Goal: Information Seeking & Learning: Learn about a topic

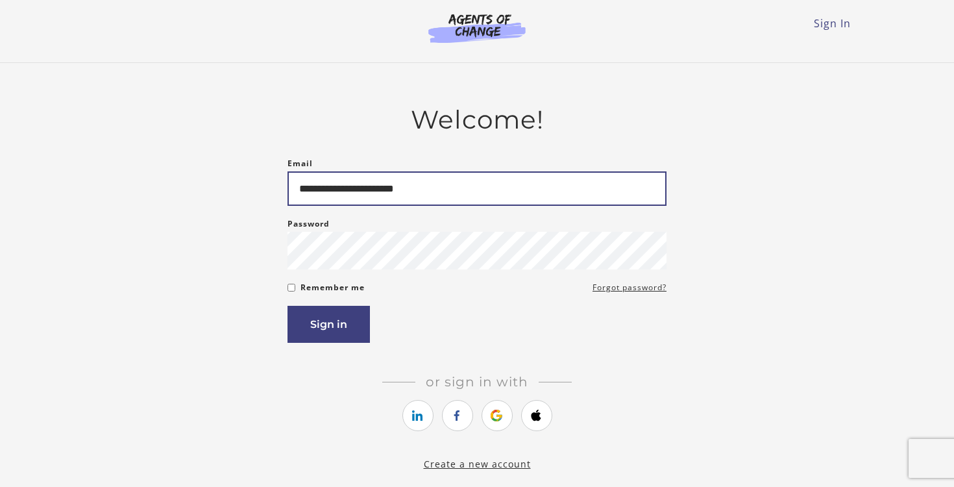
type input "**********"
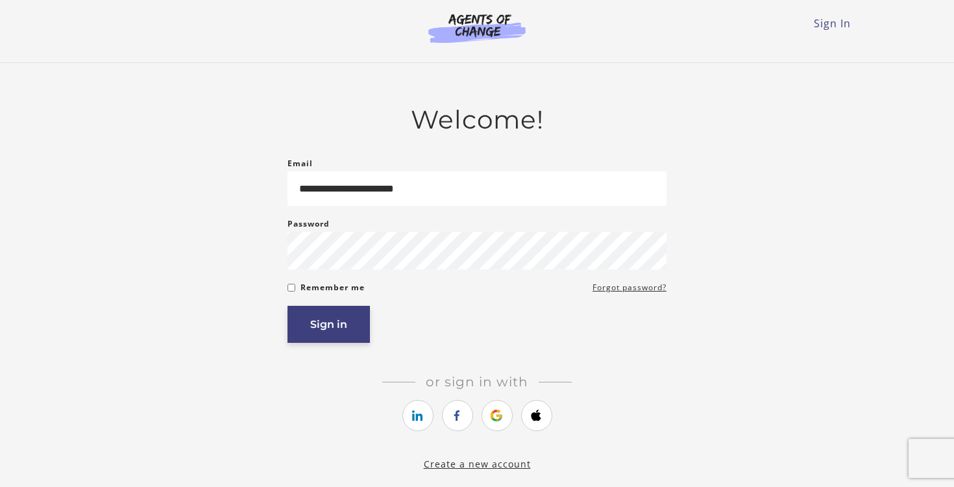
click at [324, 336] on button "Sign in" at bounding box center [329, 324] width 82 height 37
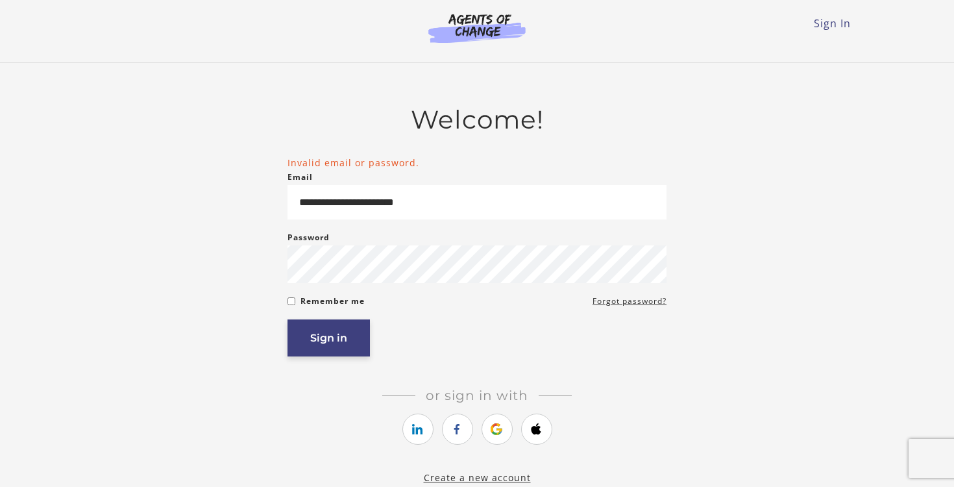
click at [324, 345] on button "Sign in" at bounding box center [329, 337] width 82 height 37
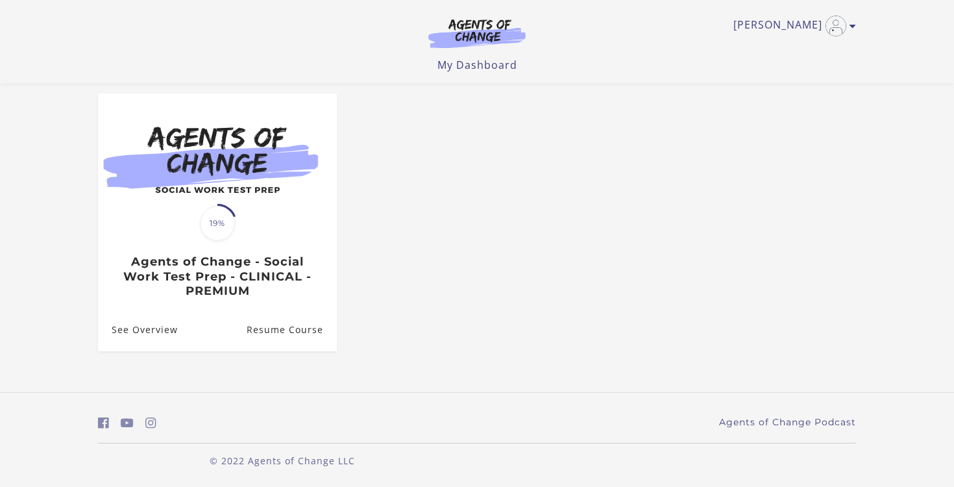
scroll to position [109, 0]
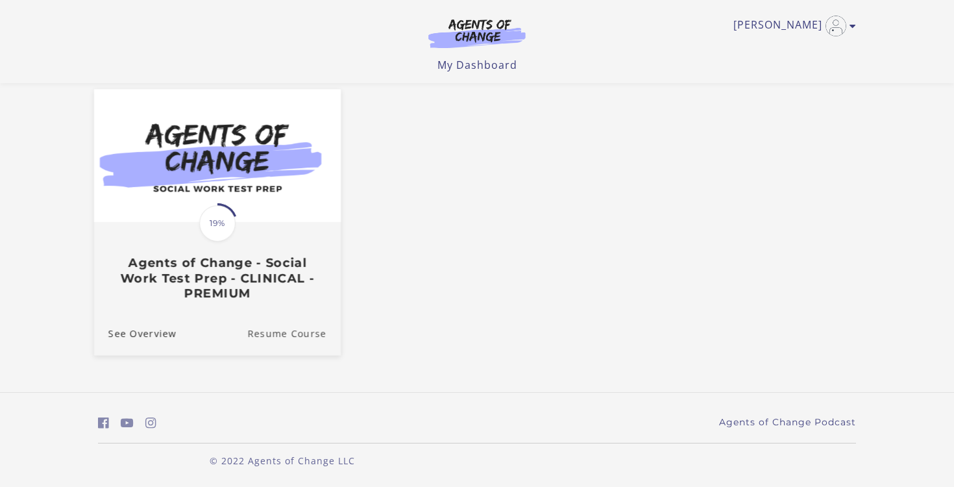
click at [305, 331] on link "Resume Course" at bounding box center [293, 332] width 93 height 43
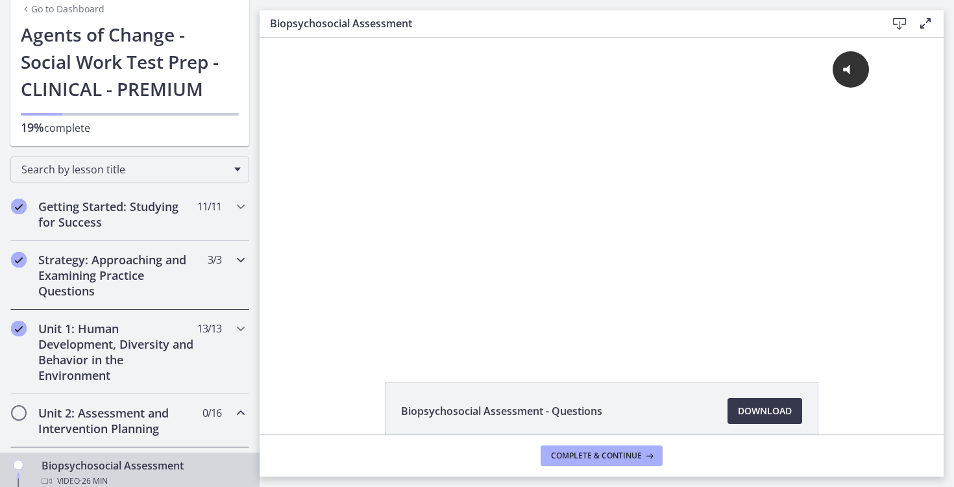
scroll to position [73, 0]
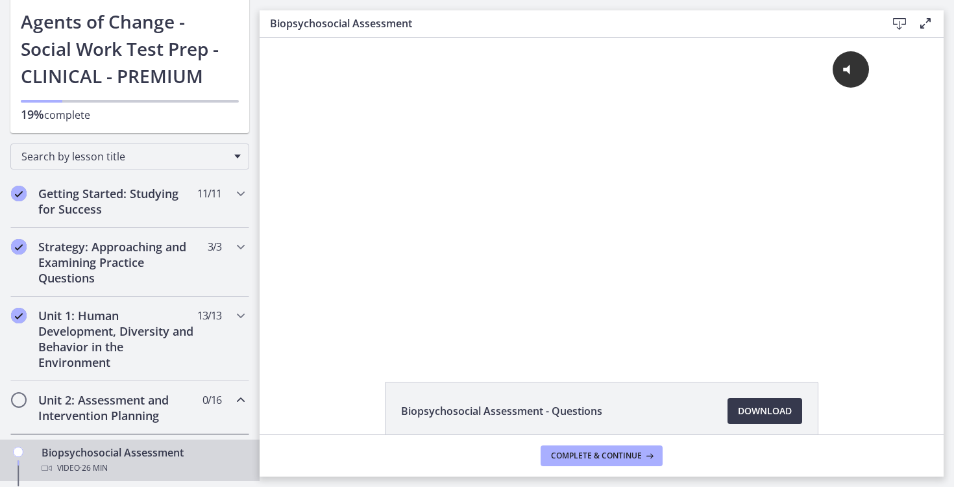
click at [170, 398] on h2 "Unit 2: Assessment and Intervention Planning" at bounding box center [117, 407] width 158 height 31
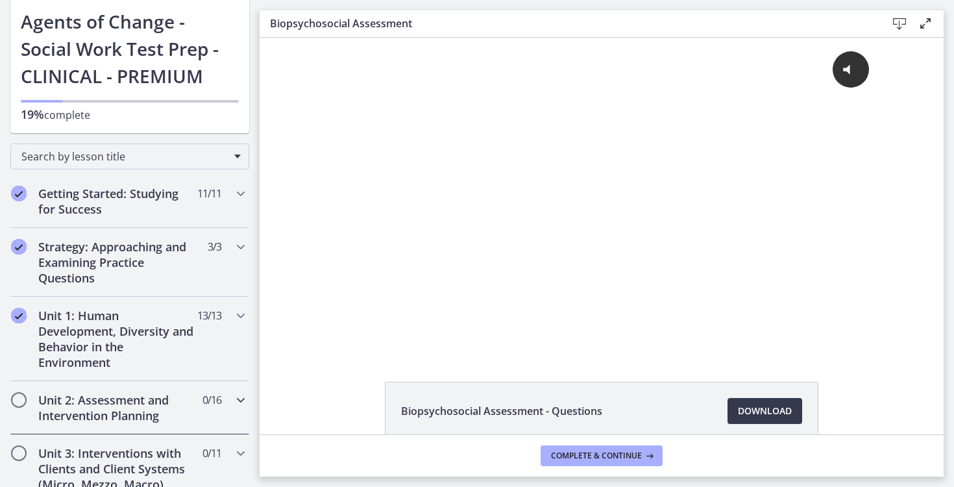
click at [236, 399] on icon "Chapters" at bounding box center [241, 400] width 16 height 16
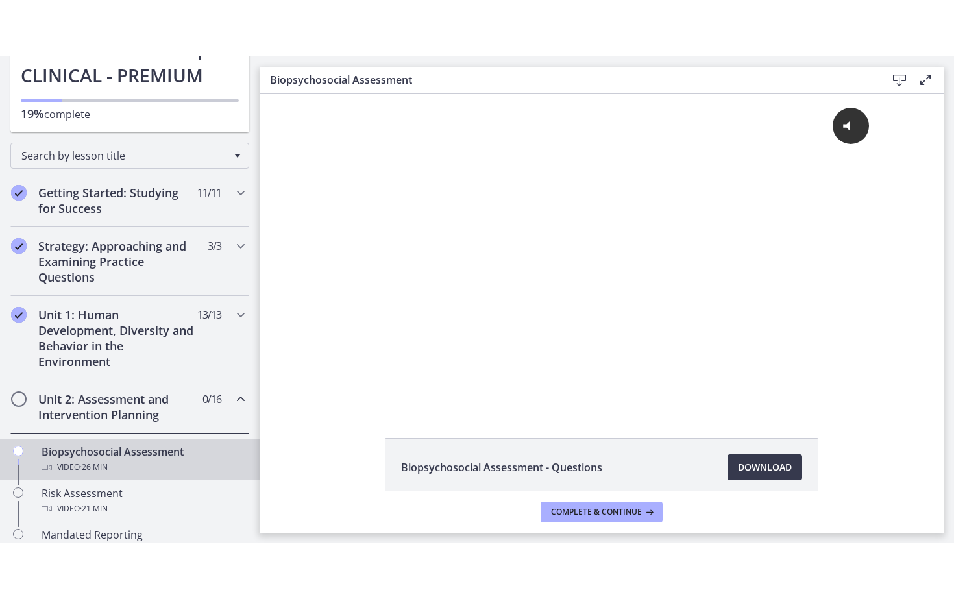
scroll to position [138, 0]
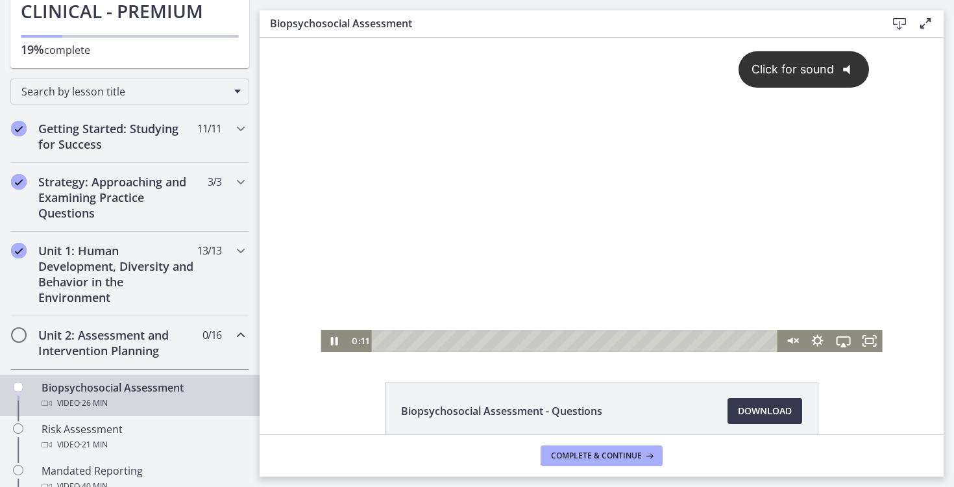
click at [522, 261] on div "Click for sound @keyframes VOLUME_SMALL_WAVE_FLASH { 0% { opacity: 0; } 33% { o…" at bounding box center [601, 184] width 561 height 292
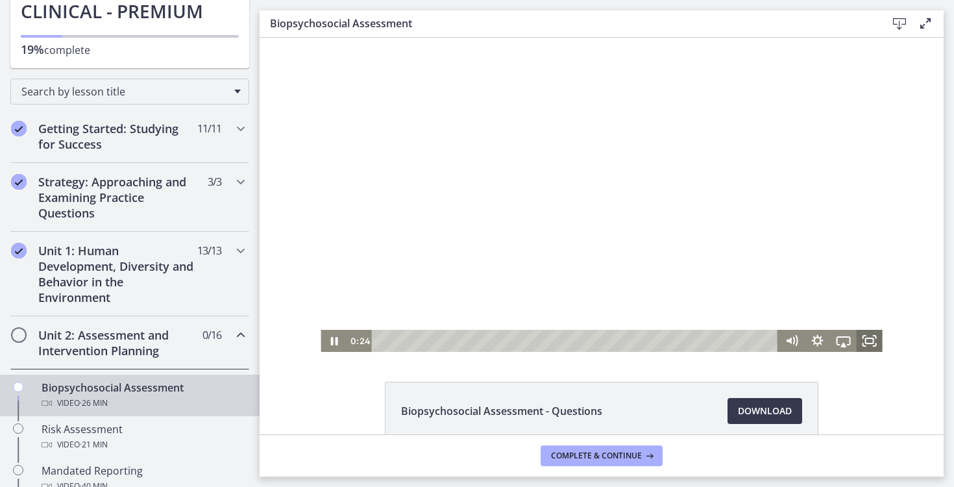
click at [873, 341] on icon "Fullscreen" at bounding box center [870, 341] width 26 height 22
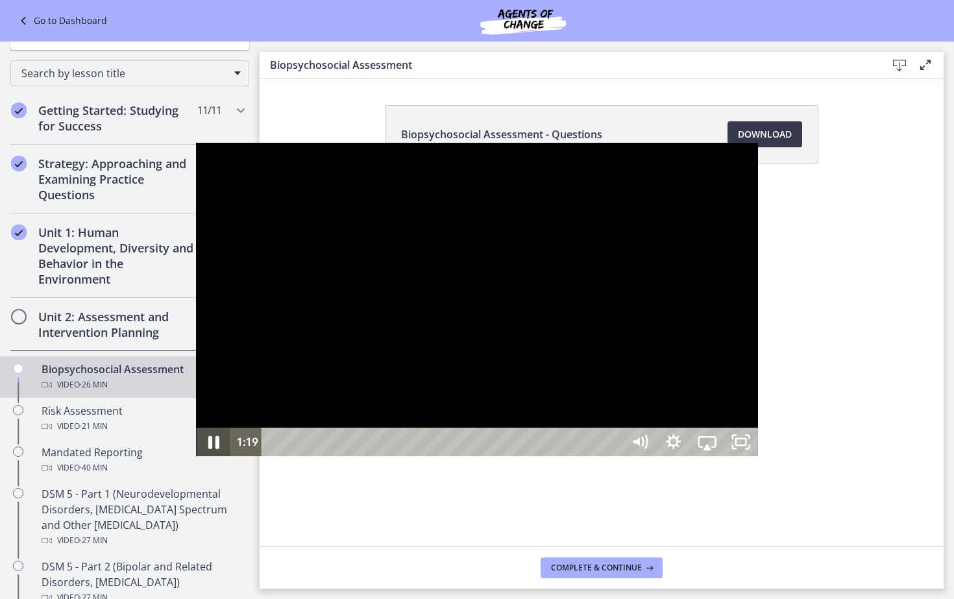
click at [193, 460] on icon "Pause" at bounding box center [213, 442] width 40 height 34
